Goal: Contribute content

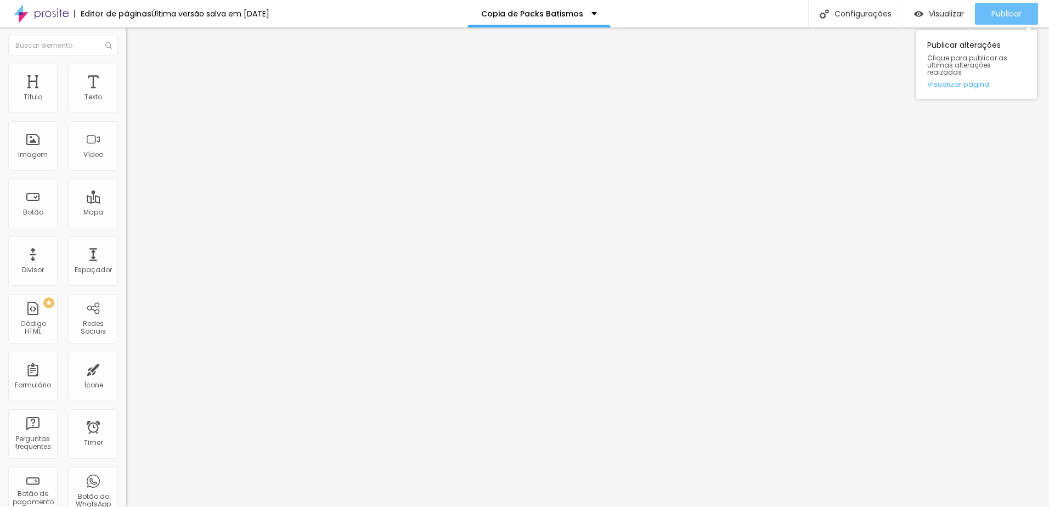
click at [1015, 11] on span "Publicar" at bounding box center [1007, 13] width 30 height 9
click at [36, 153] on div "Imagem" at bounding box center [33, 155] width 30 height 8
click at [126, 94] on span "Trocar imagem" at bounding box center [156, 89] width 60 height 9
